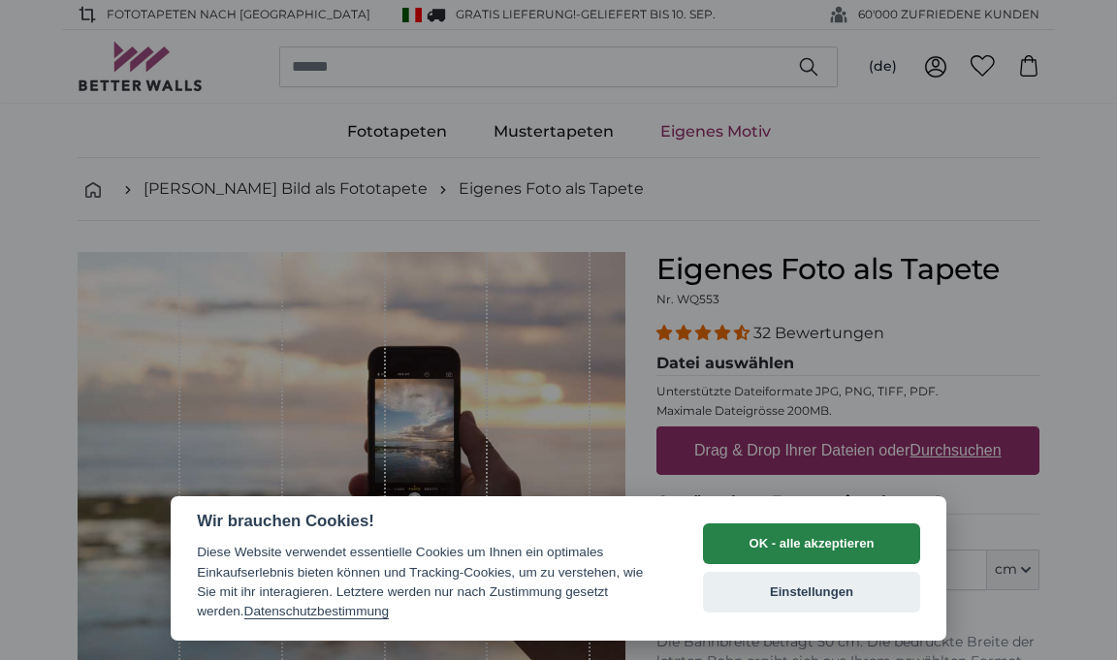
click at [790, 541] on button "OK - alle akzeptieren" at bounding box center [811, 543] width 217 height 41
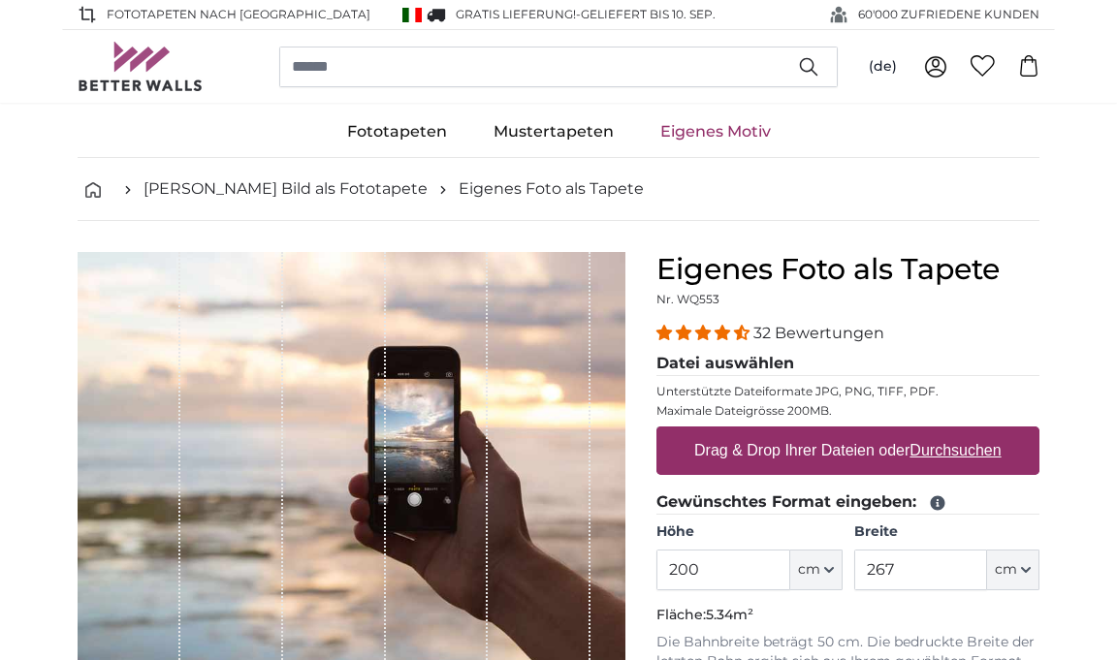
click at [934, 449] on u "Durchsuchen" at bounding box center [955, 450] width 91 height 16
click at [934, 432] on input "Drag & Drop Ihrer Dateien oder Durchsuchen" at bounding box center [847, 429] width 383 height 6
click at [751, 574] on input "200" at bounding box center [722, 570] width 133 height 41
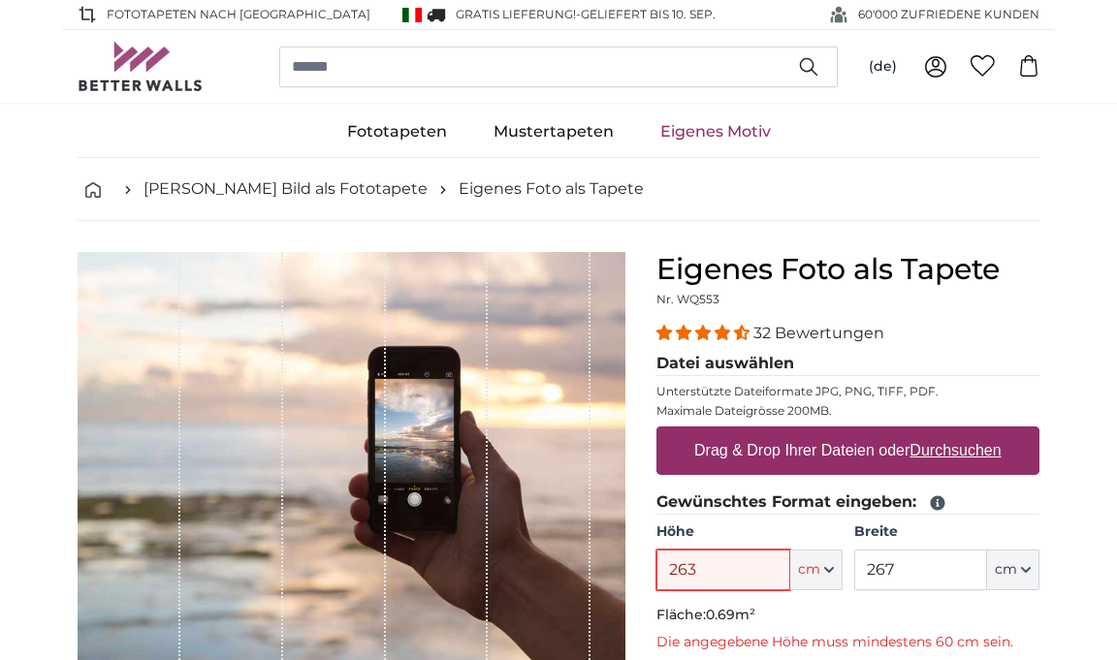
type input "263"
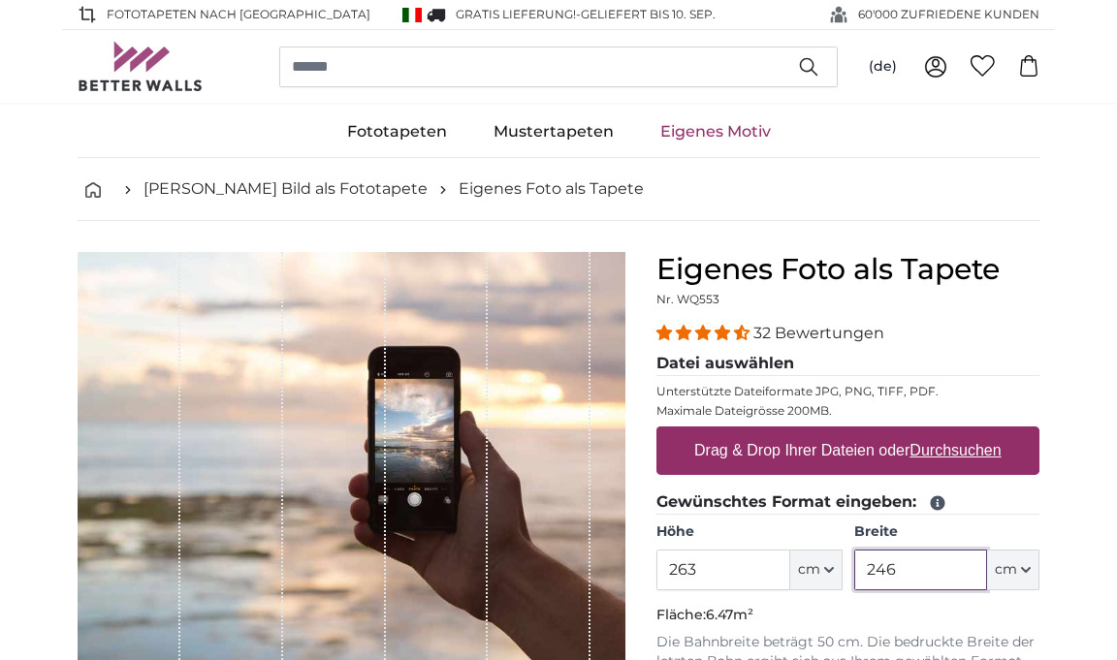
type input "246"
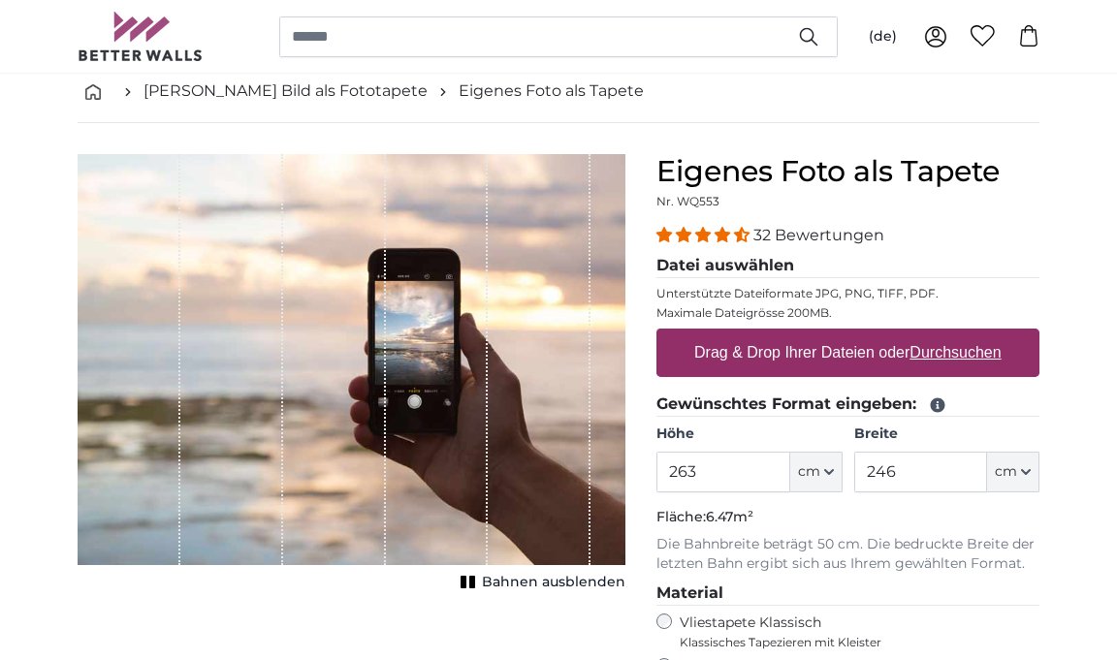
scroll to position [91, 0]
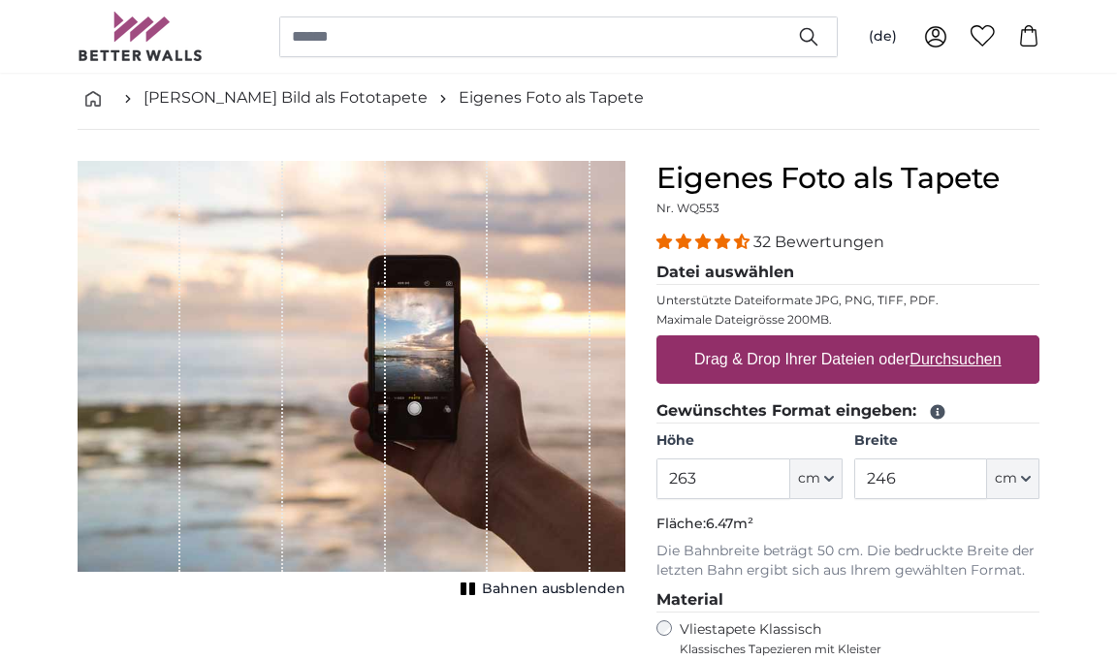
click at [937, 360] on u "Durchsuchen" at bounding box center [955, 359] width 91 height 16
click at [937, 341] on input "Drag & Drop Ihrer Dateien oder Durchsuchen" at bounding box center [847, 338] width 383 height 6
type input "**********"
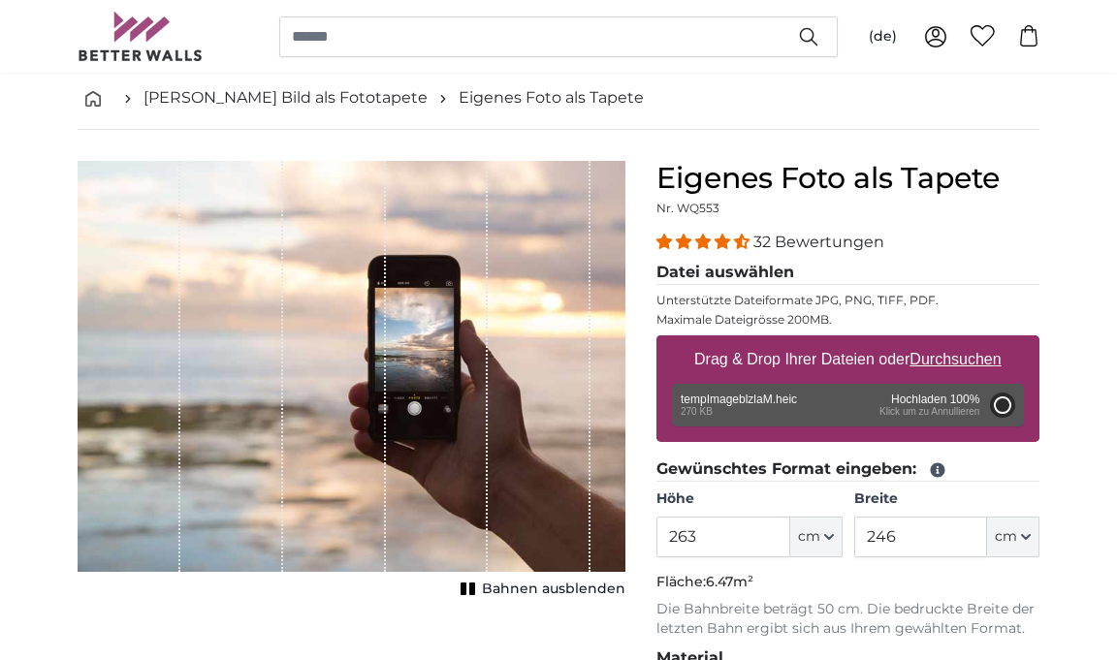
type input "52"
type input "73.3"
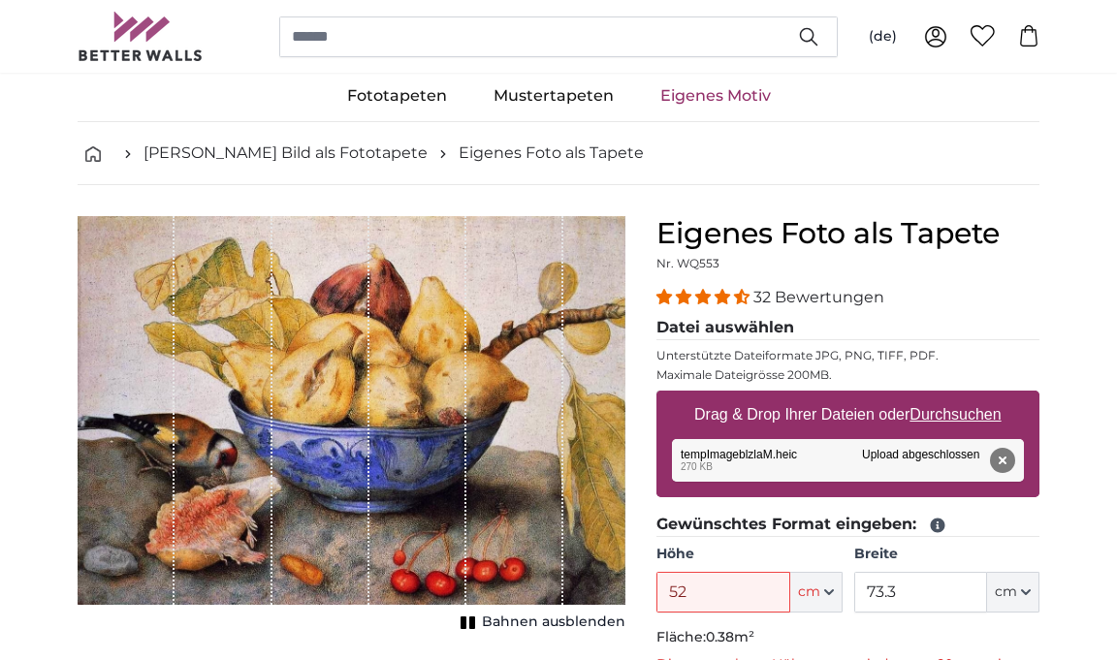
scroll to position [32, 0]
